Goal: Browse casually: Explore the website without a specific task or goal

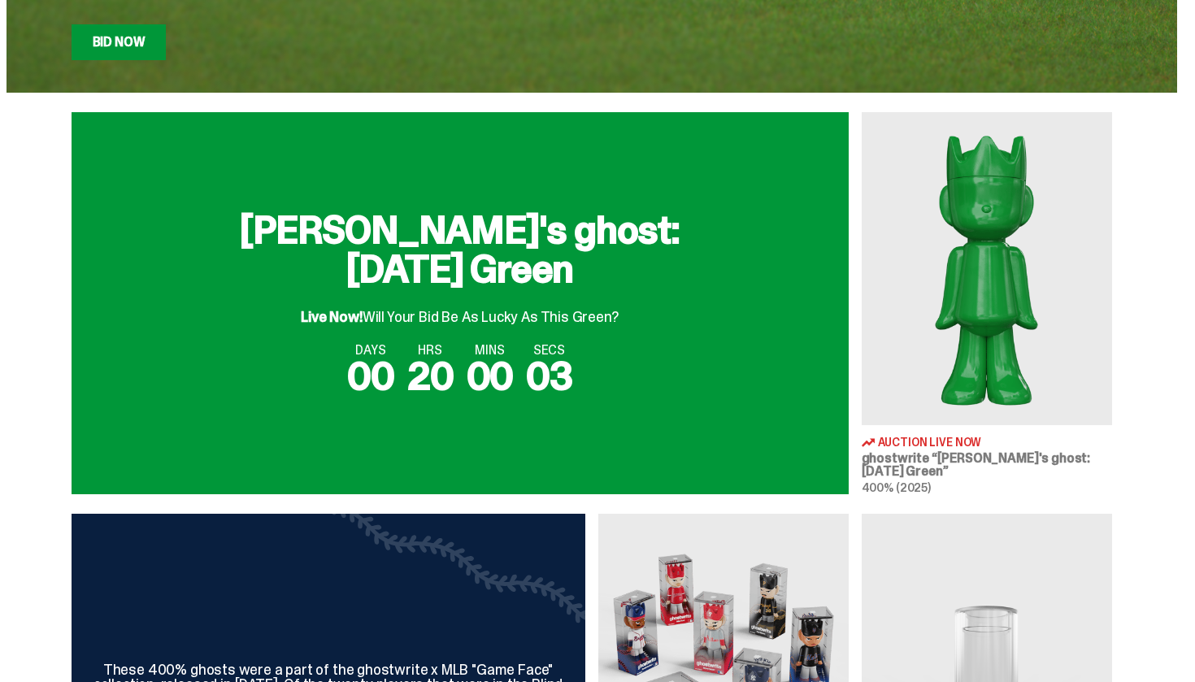
scroll to position [474, 0]
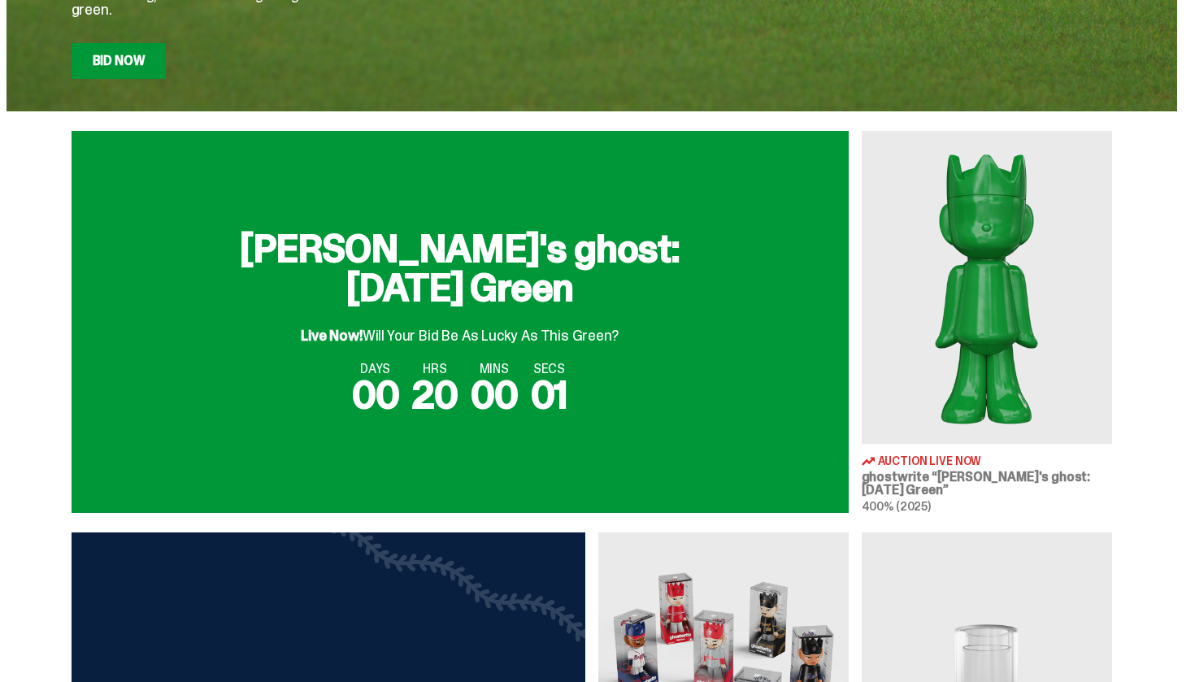
click at [612, 343] on div "Live Now! Will Your Bid Be As Lucky As This Green?" at bounding box center [459, 328] width 317 height 29
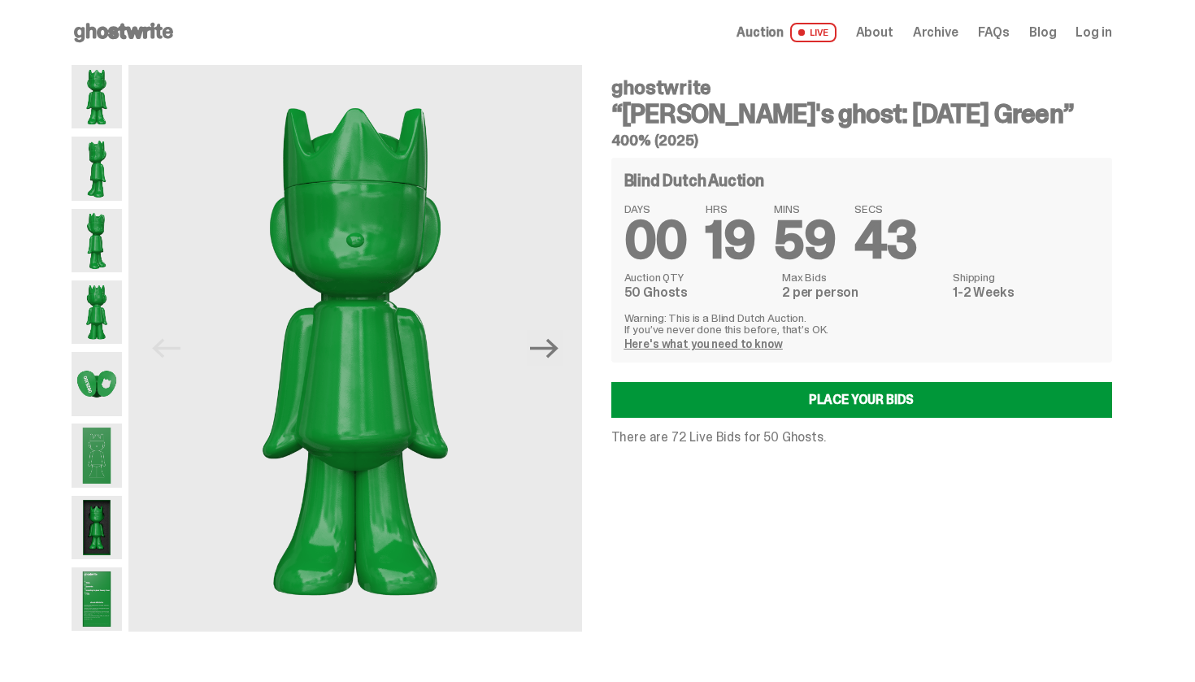
click at [102, 378] on img at bounding box center [97, 383] width 51 height 63
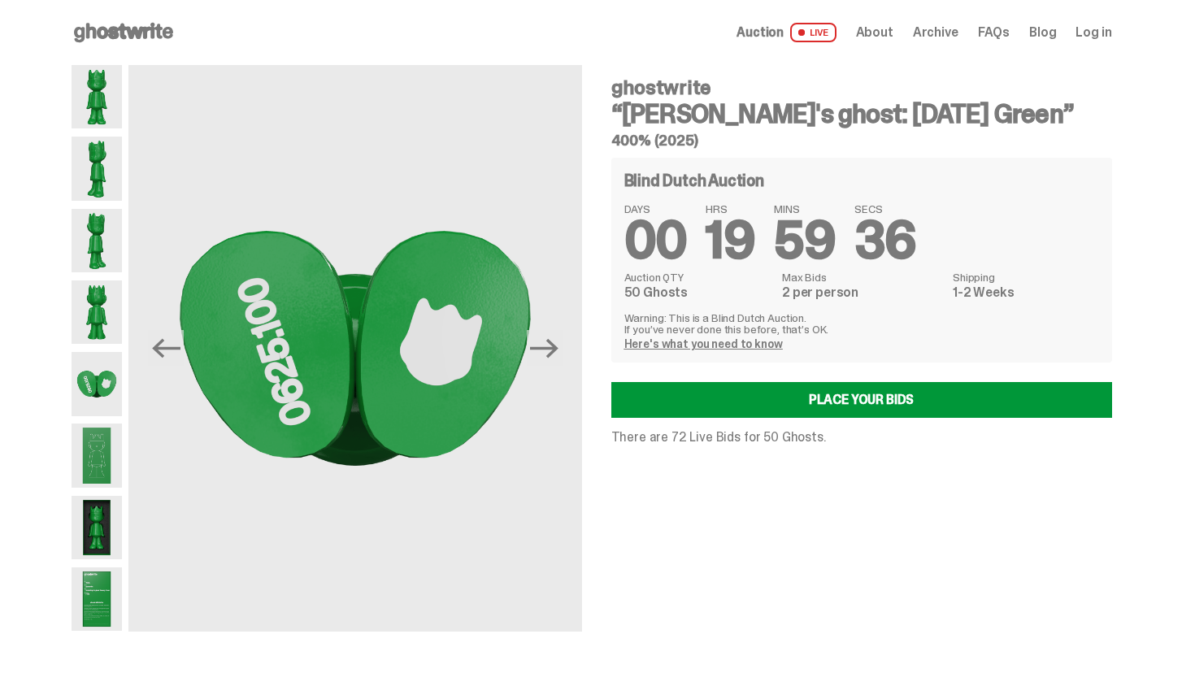
click at [96, 459] on img at bounding box center [97, 455] width 51 height 63
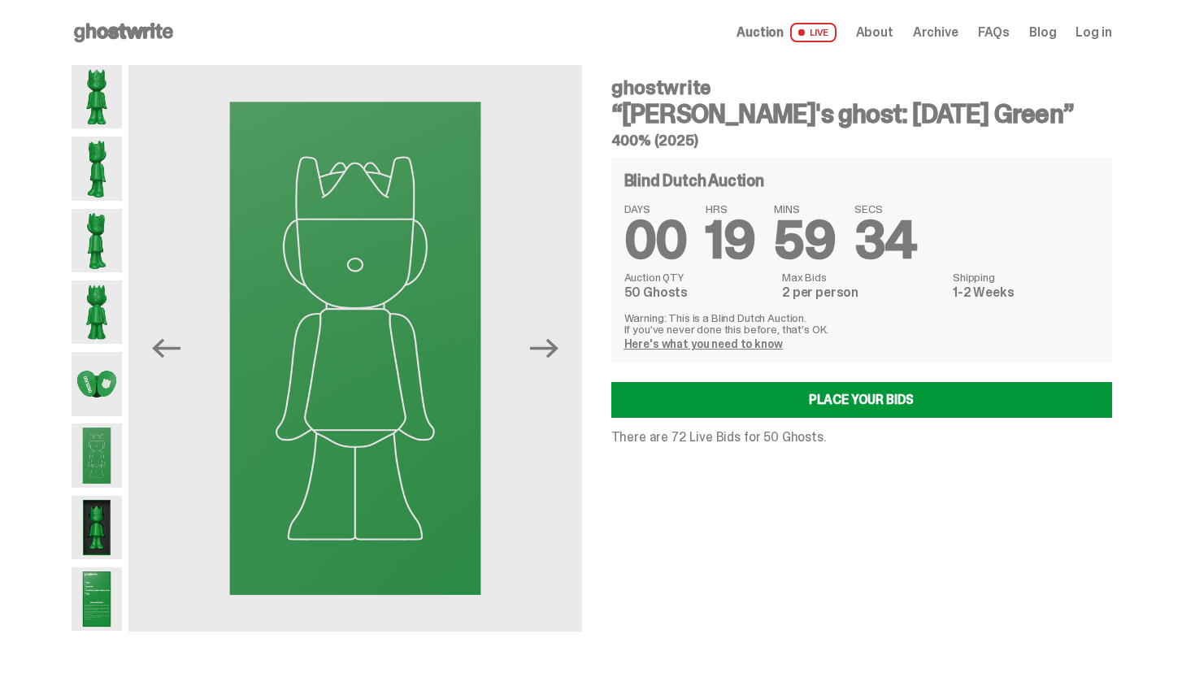
click at [99, 529] on img at bounding box center [97, 527] width 51 height 63
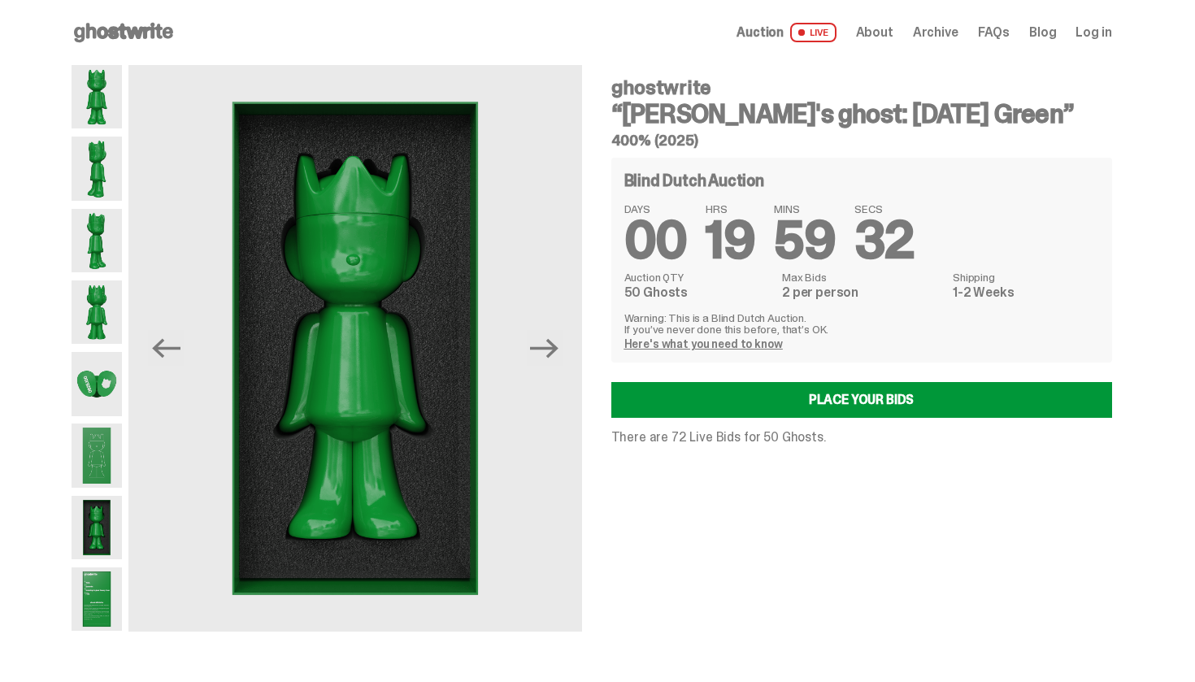
click at [100, 597] on img at bounding box center [97, 599] width 51 height 63
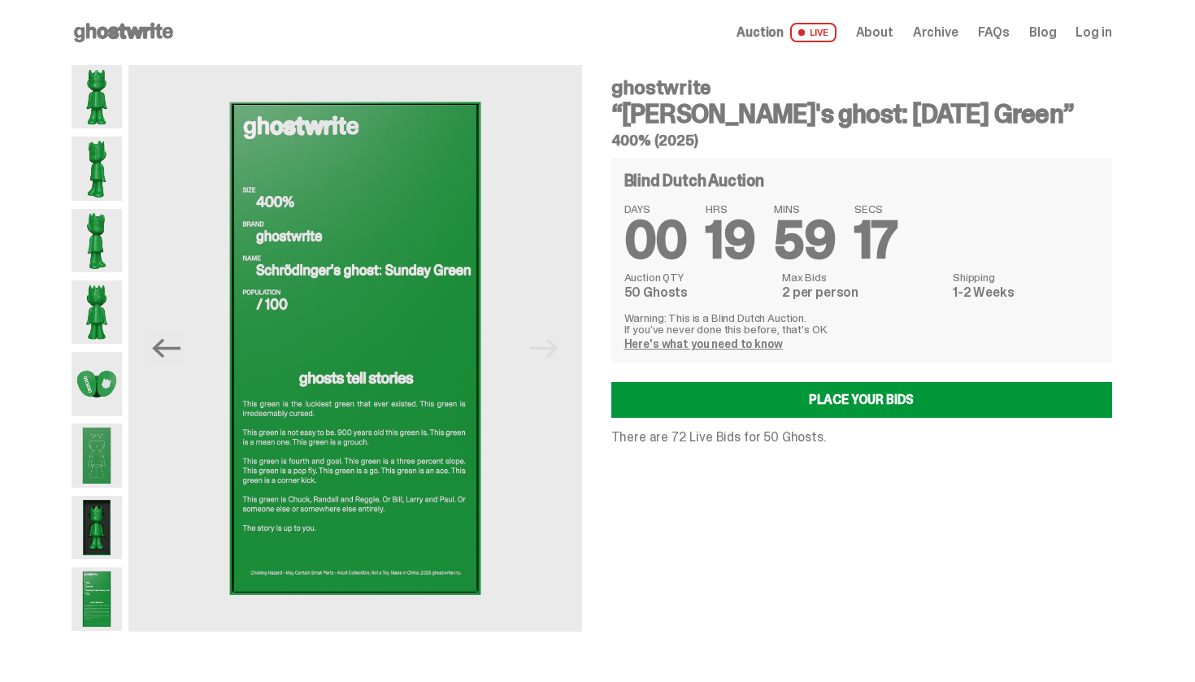
click at [784, 32] on span "Auction" at bounding box center [760, 32] width 47 height 13
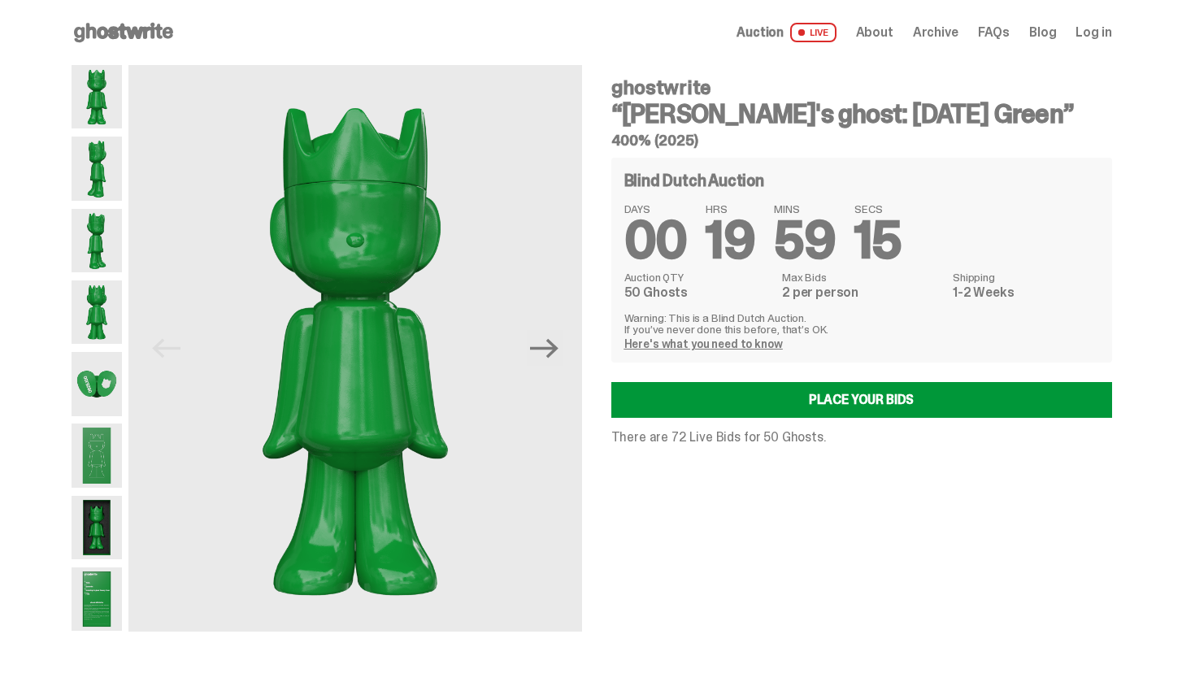
click at [883, 29] on span "About" at bounding box center [874, 32] width 37 height 13
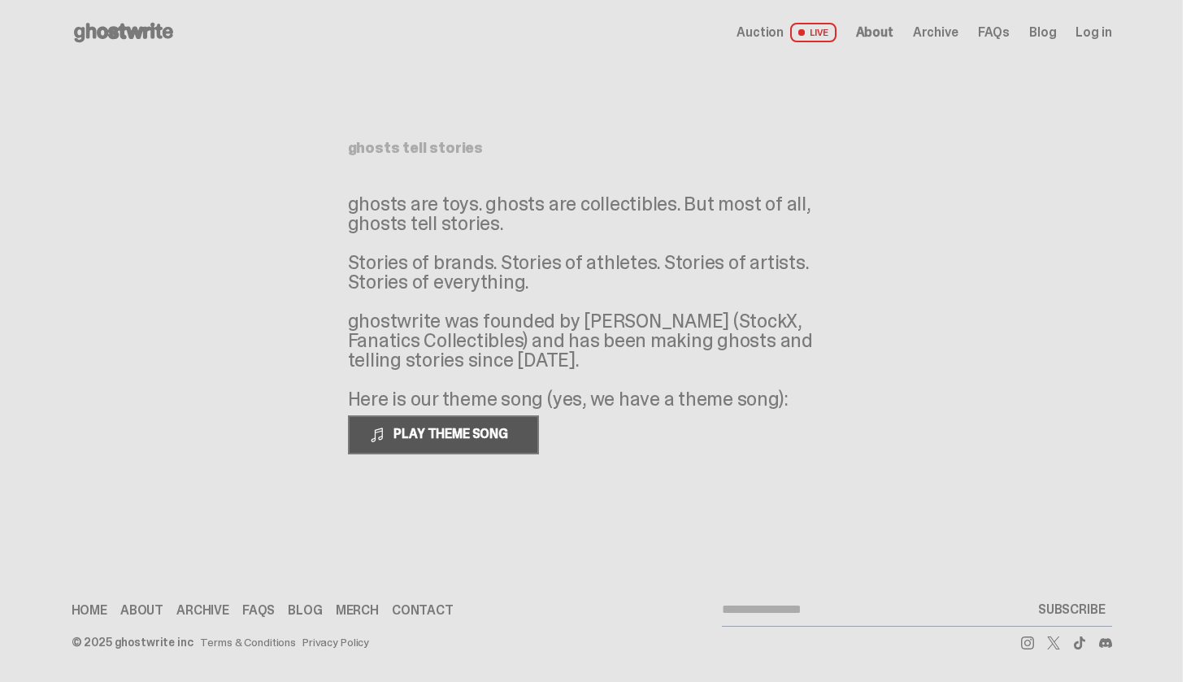
click at [489, 432] on span "PLAY THEME SONG" at bounding box center [452, 433] width 131 height 17
click at [1049, 34] on link "Blog" at bounding box center [1042, 32] width 27 height 13
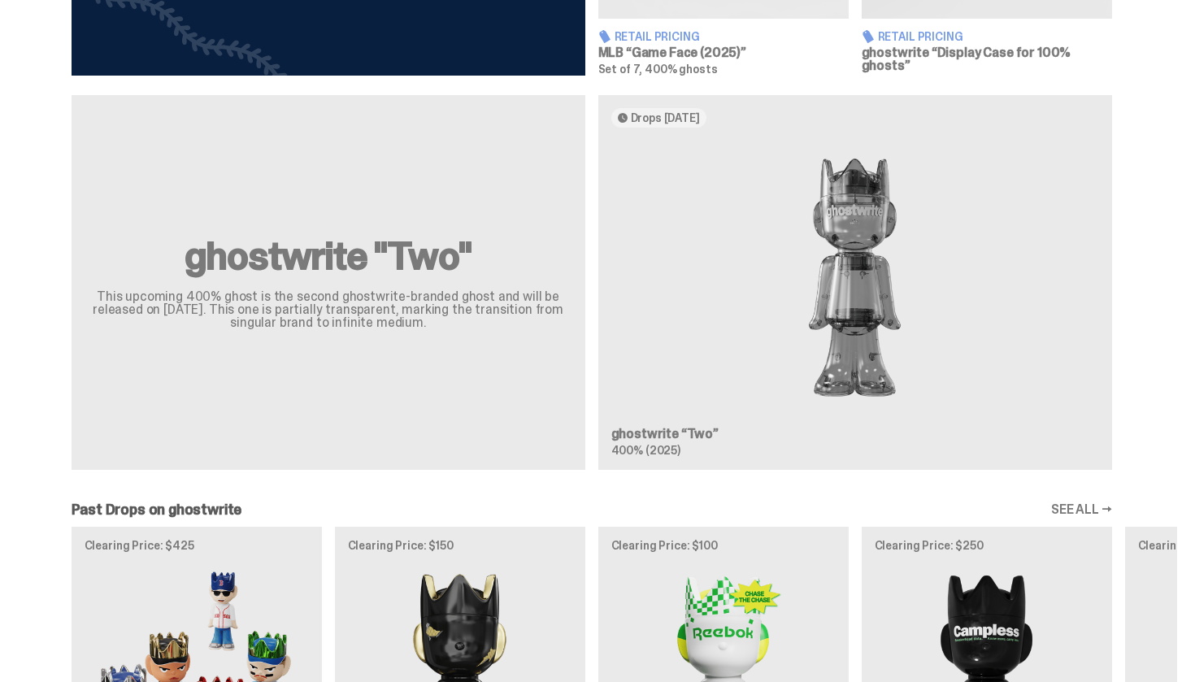
scroll to position [1299, 0]
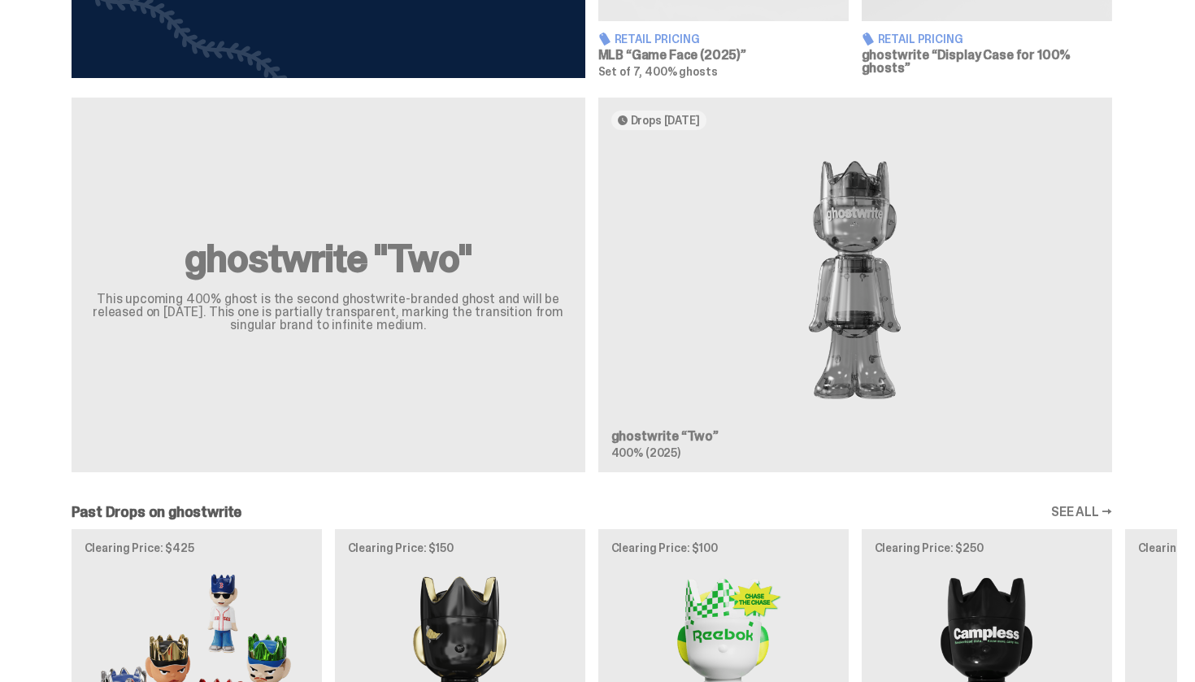
click at [862, 197] on img at bounding box center [855, 280] width 488 height 275
click at [507, 272] on h2 "ghostwrite "Two"" at bounding box center [328, 258] width 475 height 39
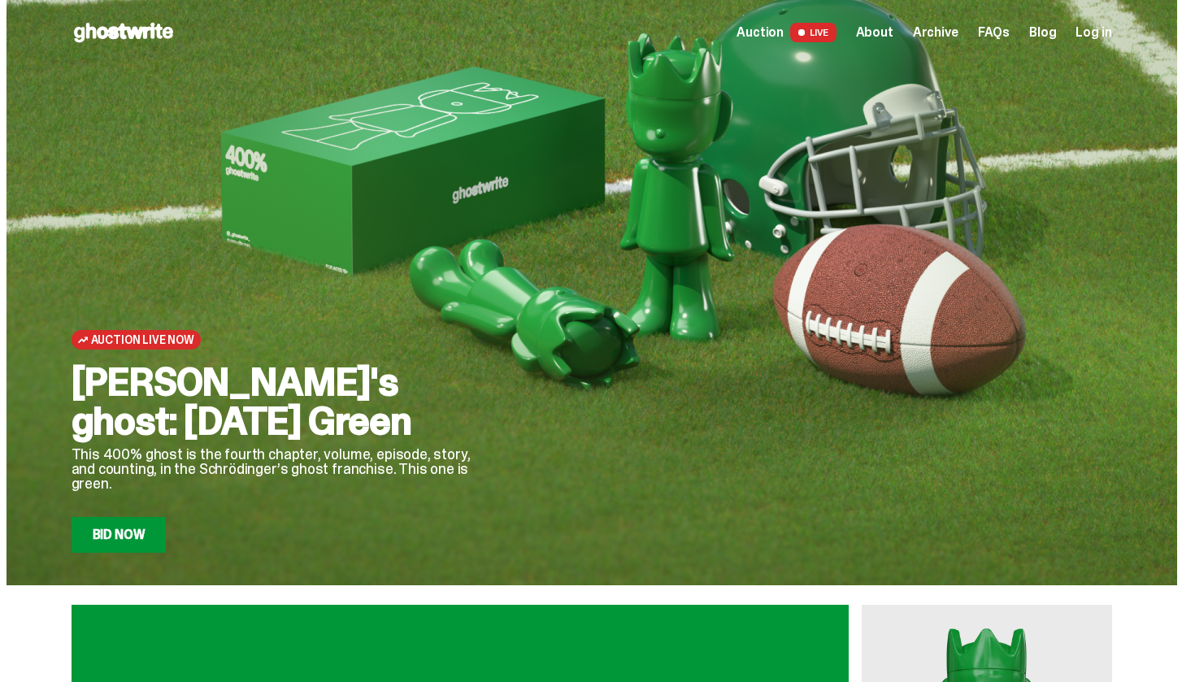
scroll to position [0, 0]
click at [1003, 34] on span "FAQs" at bounding box center [994, 32] width 32 height 13
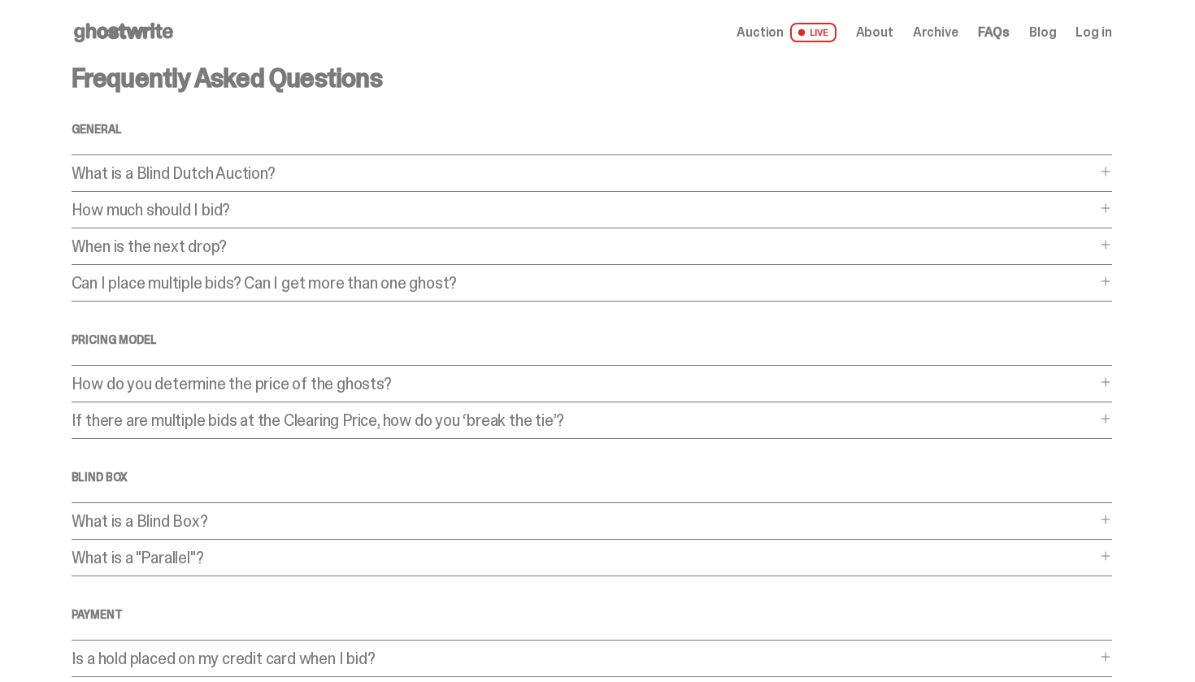
click at [953, 33] on span "Archive" at bounding box center [936, 32] width 46 height 13
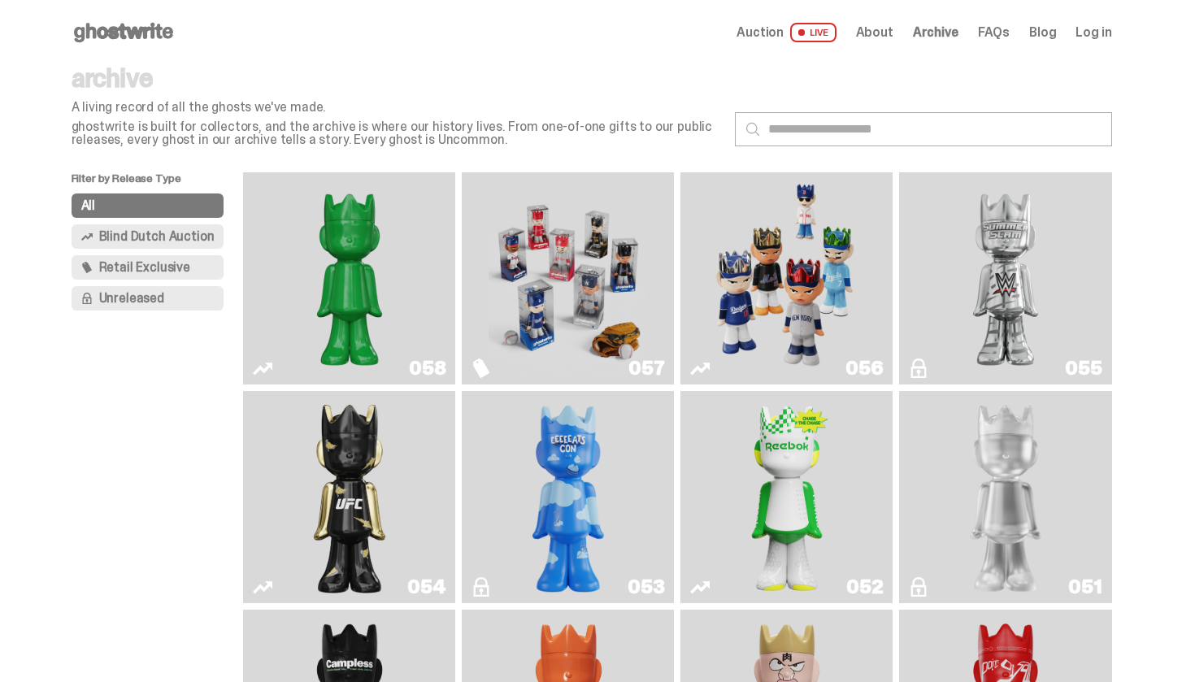
click at [844, 221] on img "Game Face (2025)" at bounding box center [786, 278] width 159 height 199
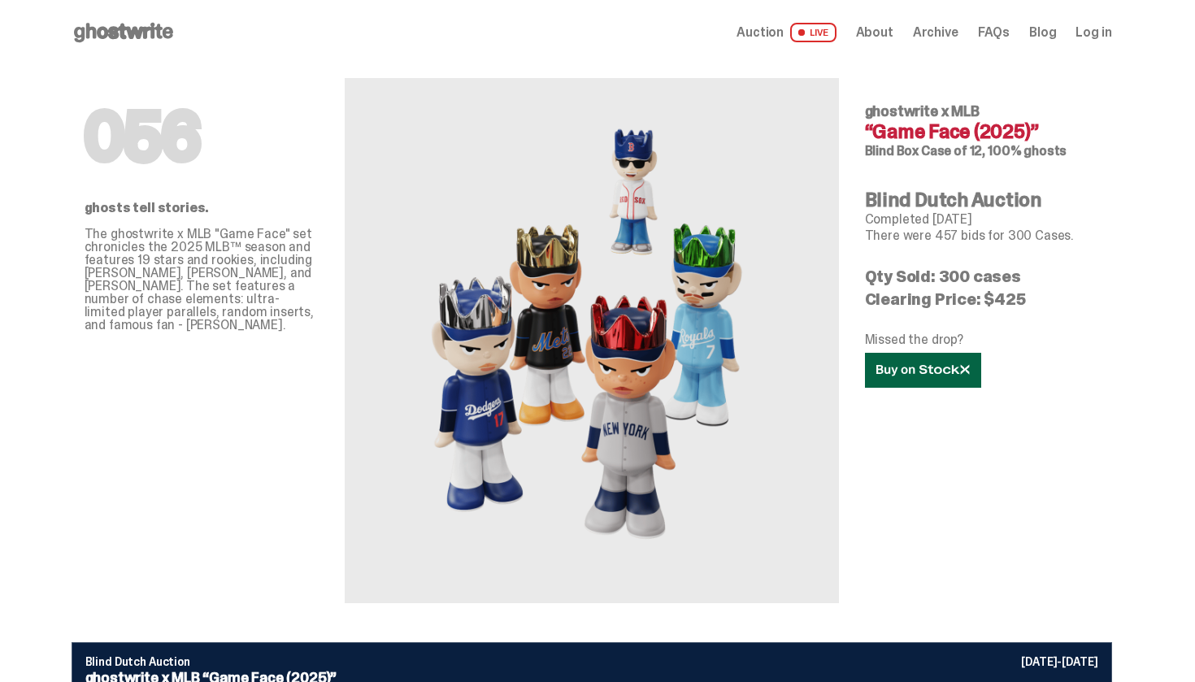
click at [920, 381] on link at bounding box center [923, 370] width 116 height 35
click at [262, 501] on div "056 ghosts tell stories. The ghostwrite x MLB "Game Face" set chronicles the 20…" at bounding box center [202, 334] width 234 height 538
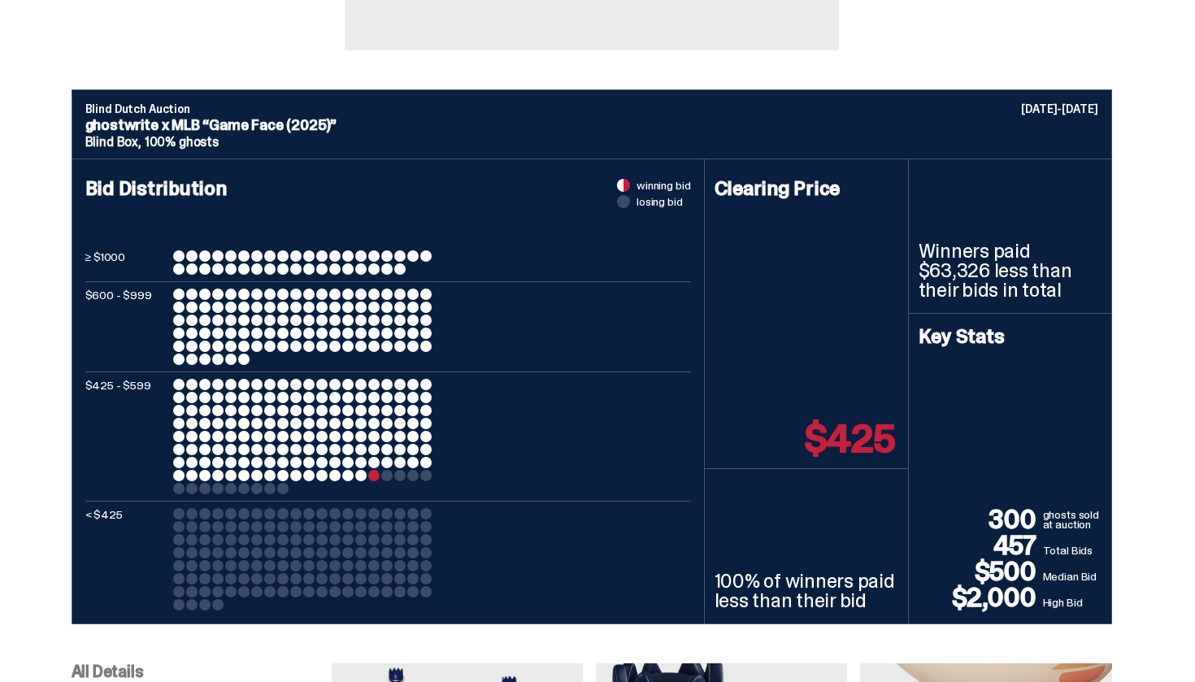
scroll to position [546, 0]
